Goal: Information Seeking & Learning: Learn about a topic

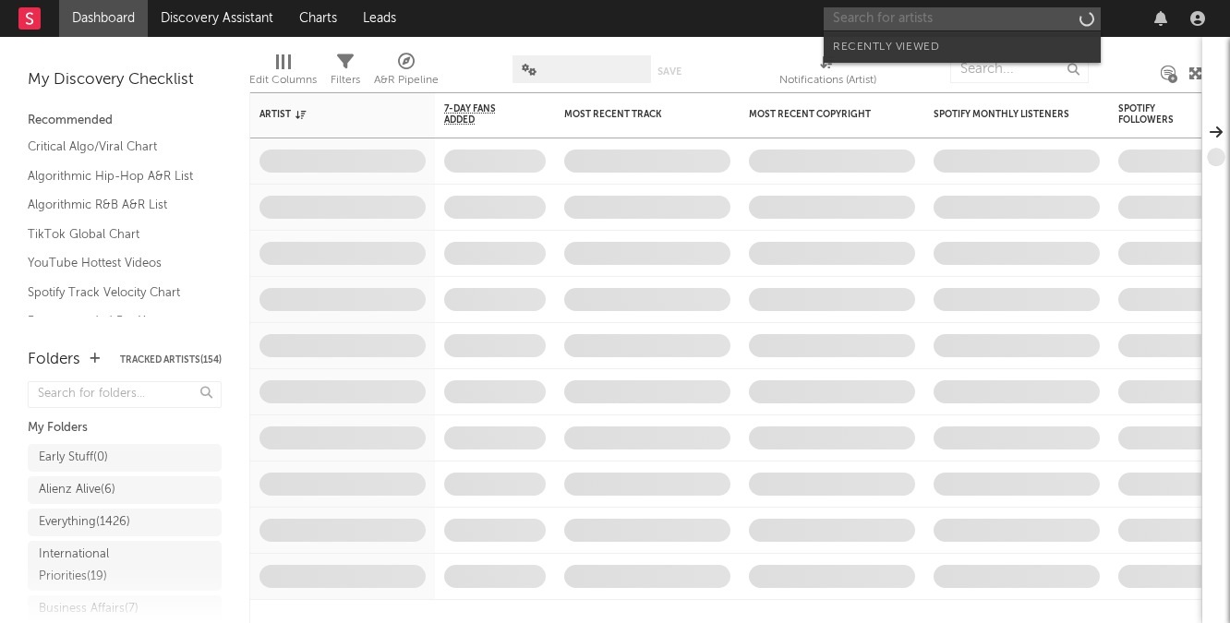
click at [961, 9] on input "text" at bounding box center [962, 18] width 277 height 23
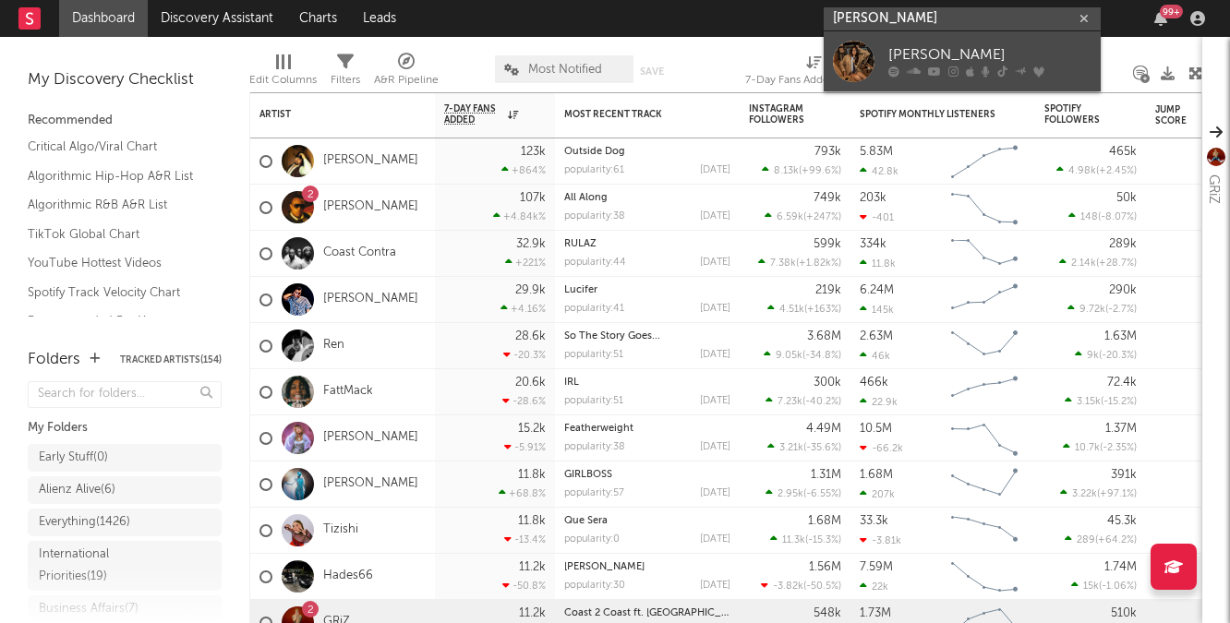
type input "[PERSON_NAME]"
click at [1051, 62] on div "[PERSON_NAME]" at bounding box center [989, 55] width 203 height 22
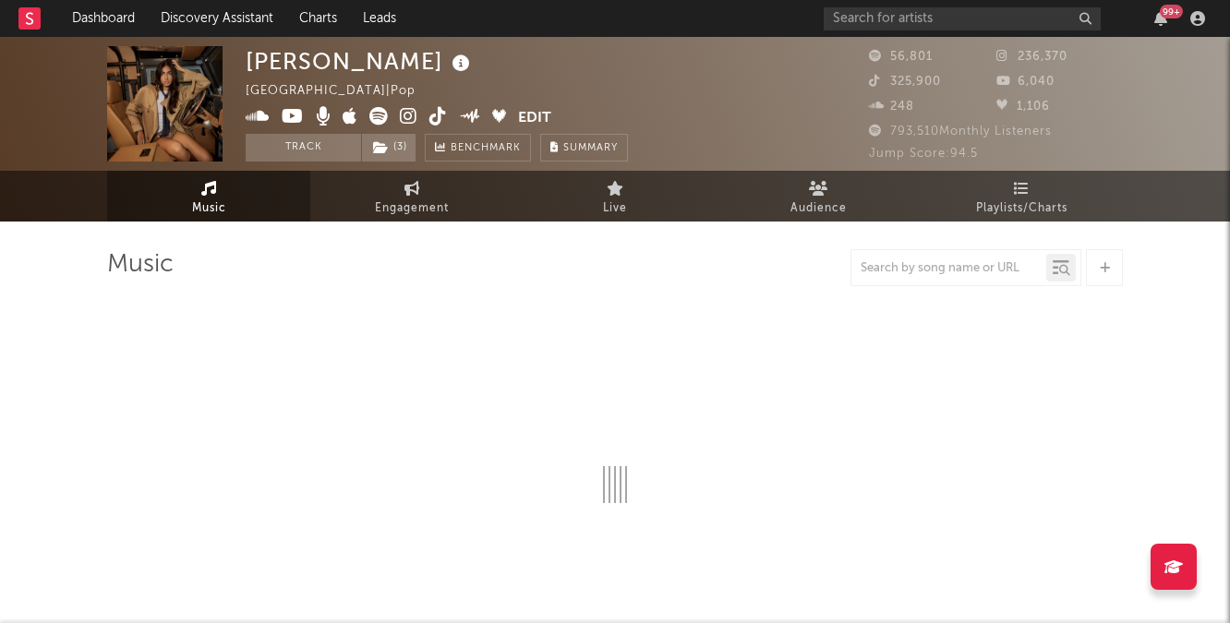
select select "6m"
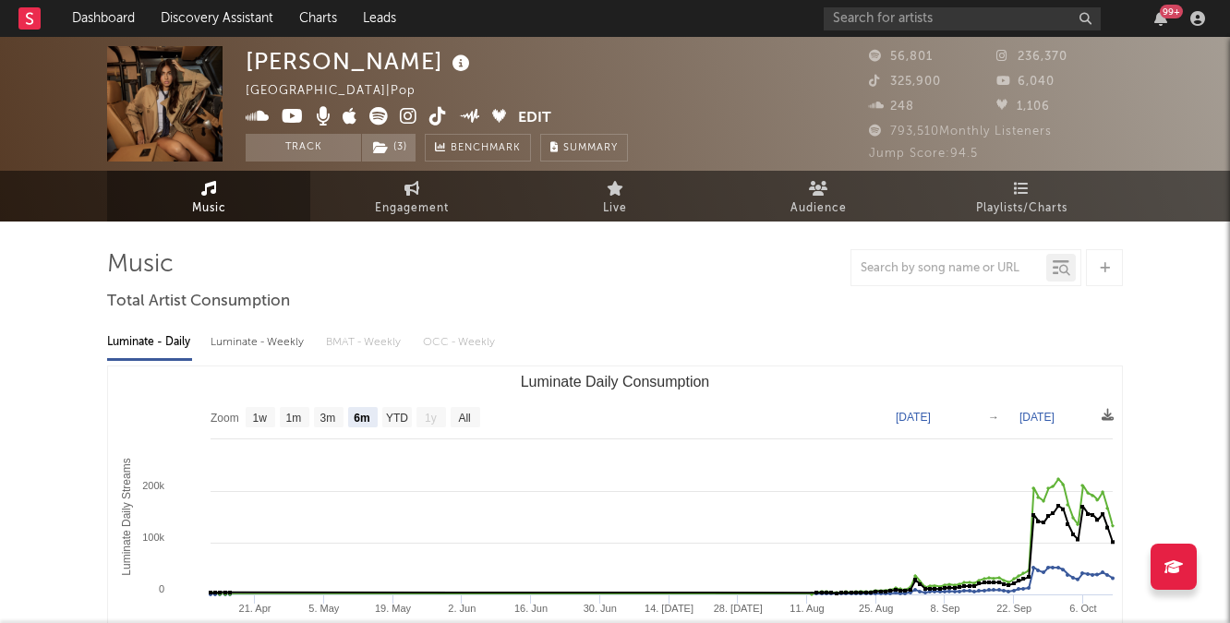
click at [397, 116] on span at bounding box center [382, 118] width 272 height 23
click at [404, 117] on icon at bounding box center [409, 116] width 18 height 18
click at [438, 119] on icon at bounding box center [438, 116] width 18 height 18
click at [403, 119] on icon at bounding box center [409, 116] width 18 height 18
